Goal: Task Accomplishment & Management: Use online tool/utility

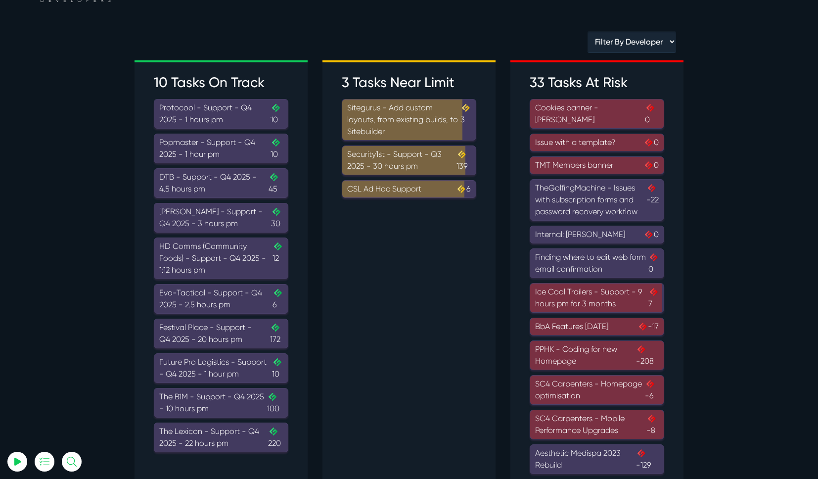
scroll to position [25, 0]
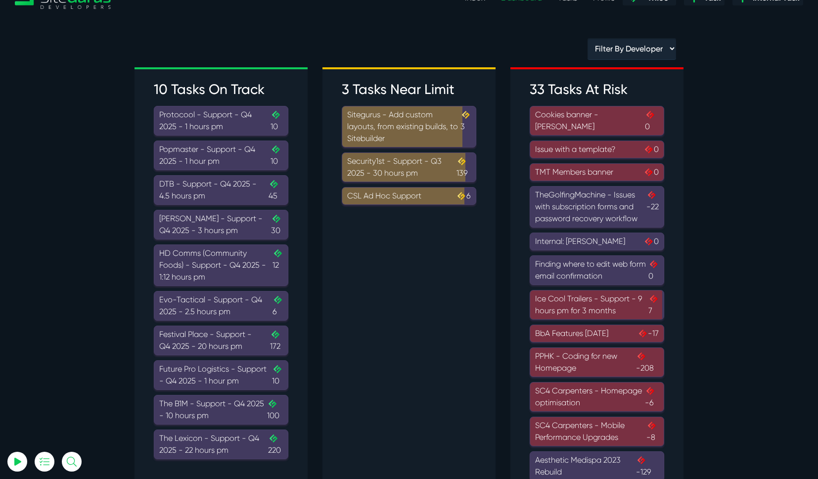
click at [592, 63] on div "Filter By Developer Angel Dagondon Josh Carter Julianne Estras Kevin Abelgas Ki…" at bounding box center [631, 52] width 103 height 29
click at [619, 48] on select "Filter By Developer Angel Dagondon Josh Carter Julianne Estras Kevin Abelgas Ki…" at bounding box center [631, 48] width 88 height 21
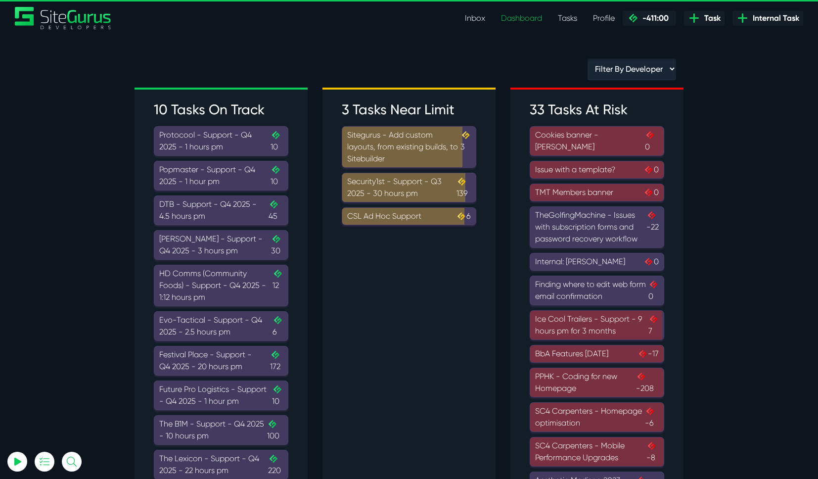
click at [489, 81] on div "Filter By Developer Angel Dagondon Josh Carter Julianne Estras Kevin Abelgas Ki…" at bounding box center [409, 72] width 564 height 29
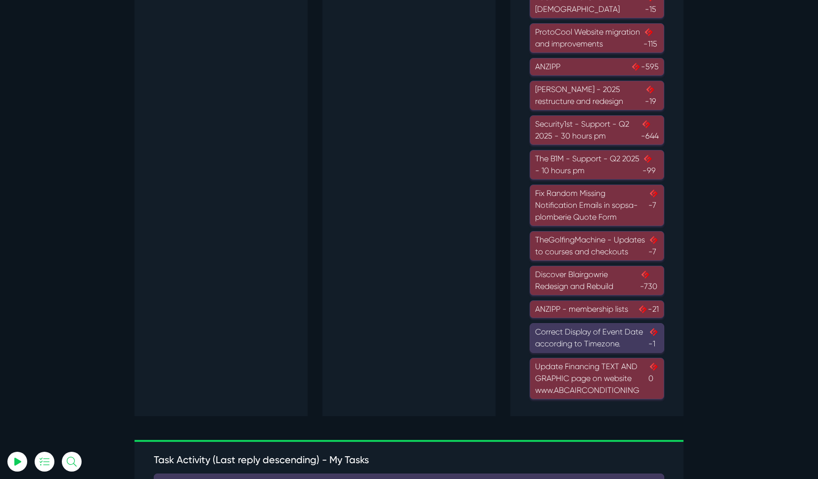
click at [584, 246] on div "TheGolfingMachine - Updates to courses and checkouts -7" at bounding box center [597, 246] width 124 height 24
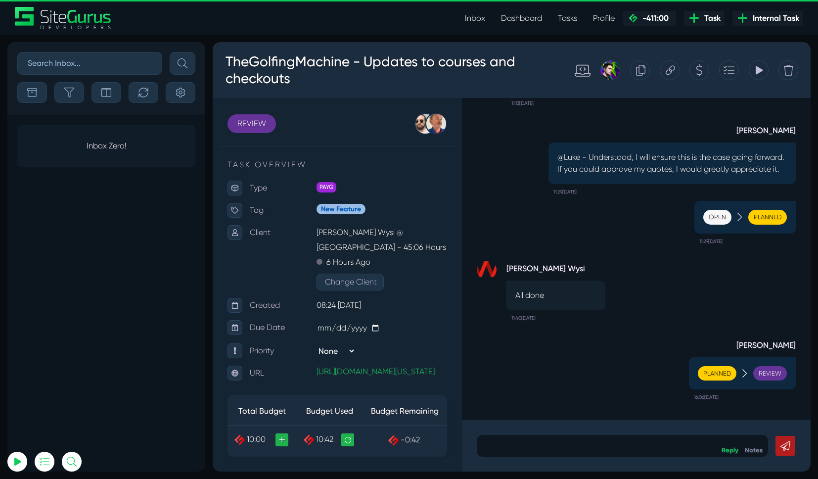
click at [471, 21] on link "Inbox" at bounding box center [475, 18] width 36 height 20
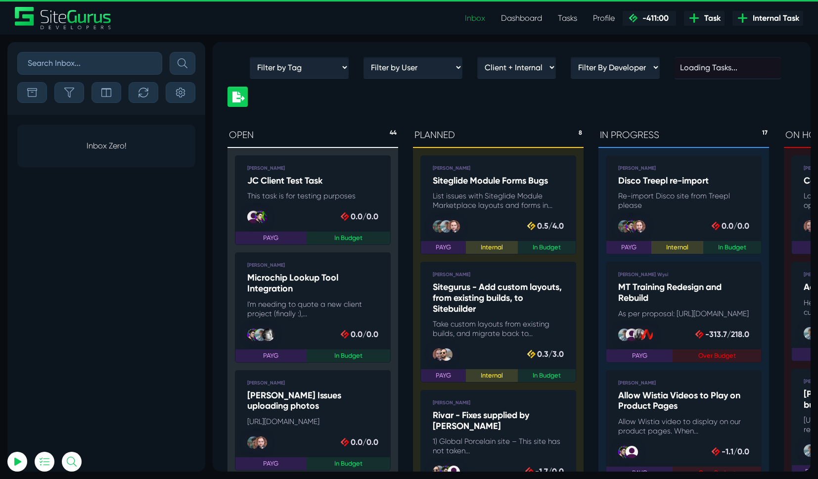
click at [523, 20] on link "Dashboard" at bounding box center [521, 18] width 57 height 20
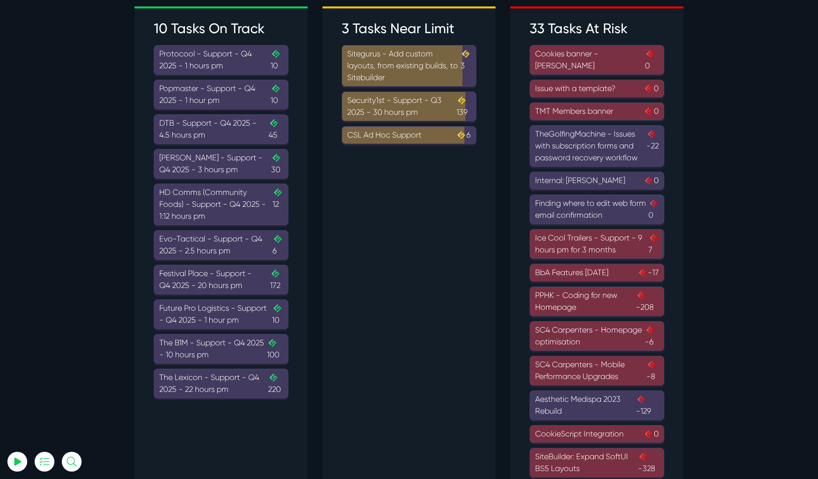
scroll to position [83, 0]
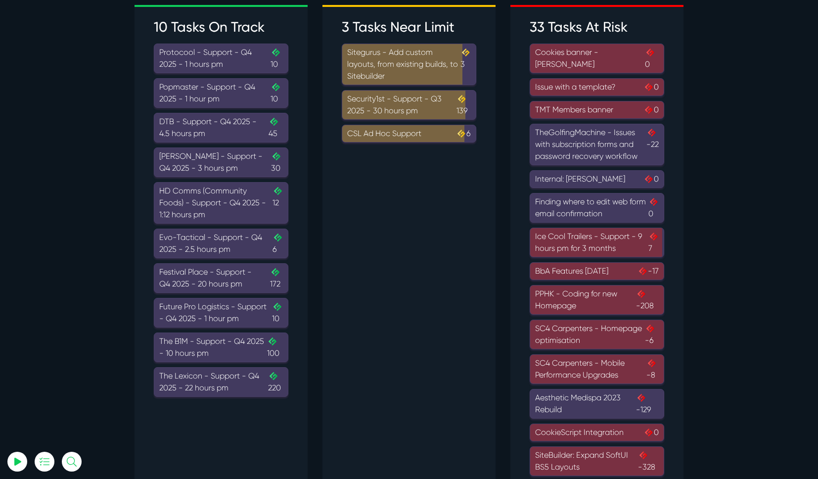
click at [215, 392] on div "The Lexicon - Support - Q4 2025 - 22 hours pm .cls-1{fill-rule:evenodd;fill:url…" at bounding box center [221, 382] width 124 height 24
